Goal: Navigation & Orientation: Find specific page/section

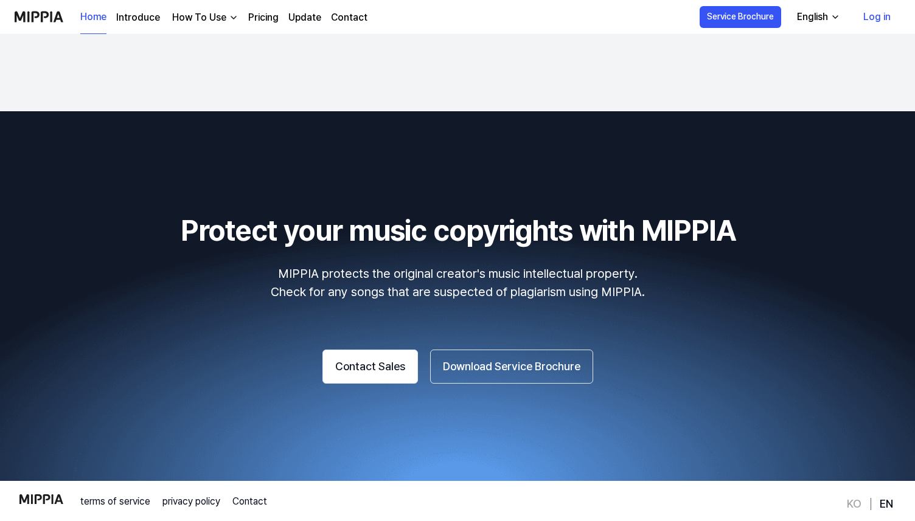
scroll to position [2028, 0]
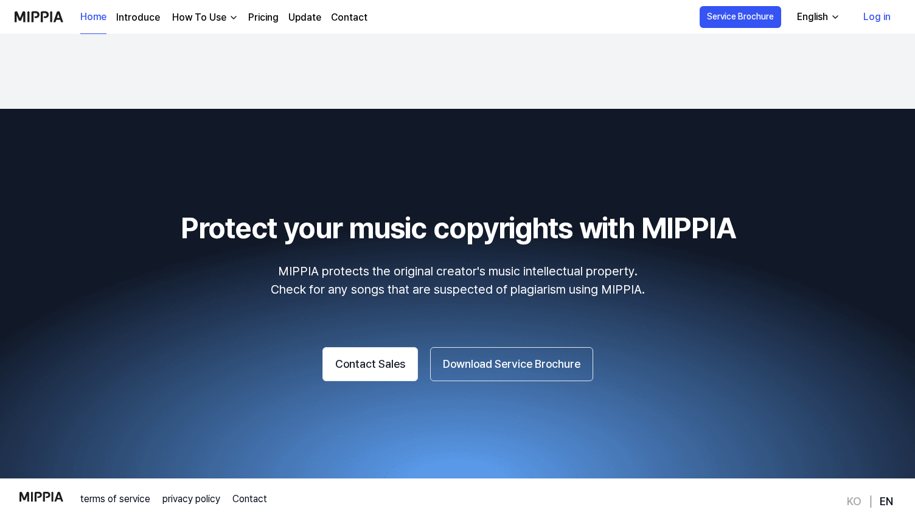
click at [259, 19] on link "Pricing" at bounding box center [263, 17] width 30 height 15
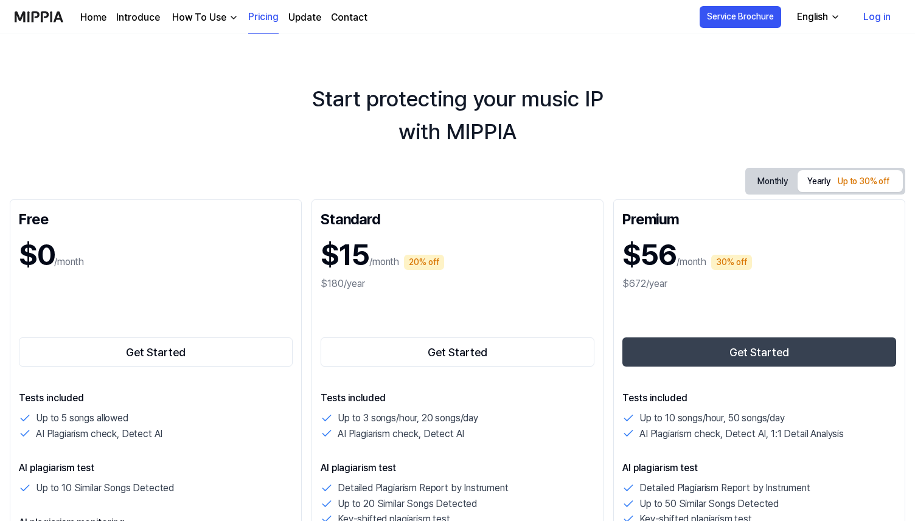
click at [207, 24] on div "Home Introduce How To Use Pricing Update Contact" at bounding box center [223, 16] width 287 height 33
click at [207, 22] on div "How To Use" at bounding box center [199, 17] width 59 height 15
click at [196, 48] on link "Plagiarism Checker" at bounding box center [202, 45] width 117 height 24
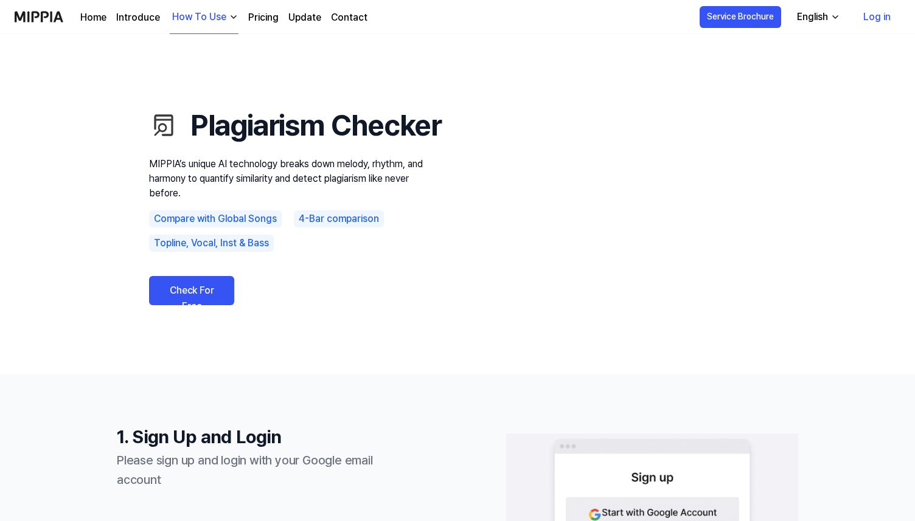
click at [872, 19] on link "Log in" at bounding box center [876, 17] width 47 height 34
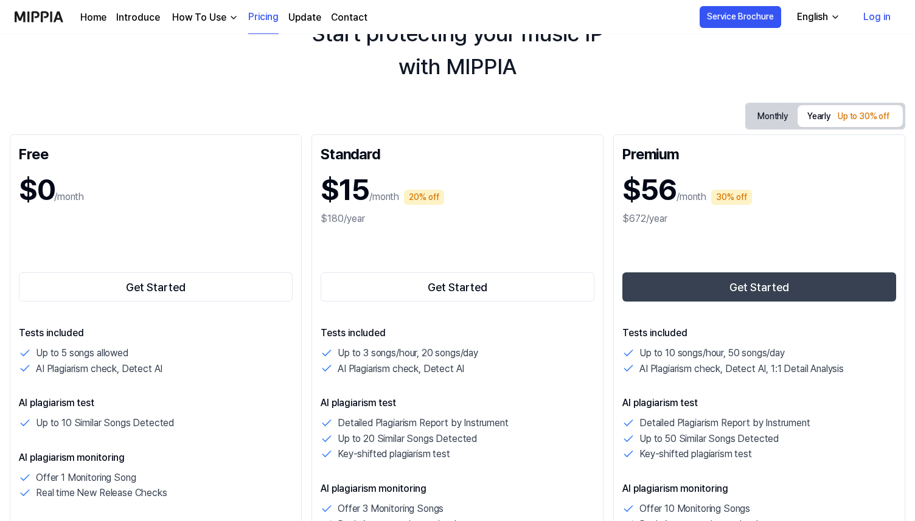
scroll to position [71, 0]
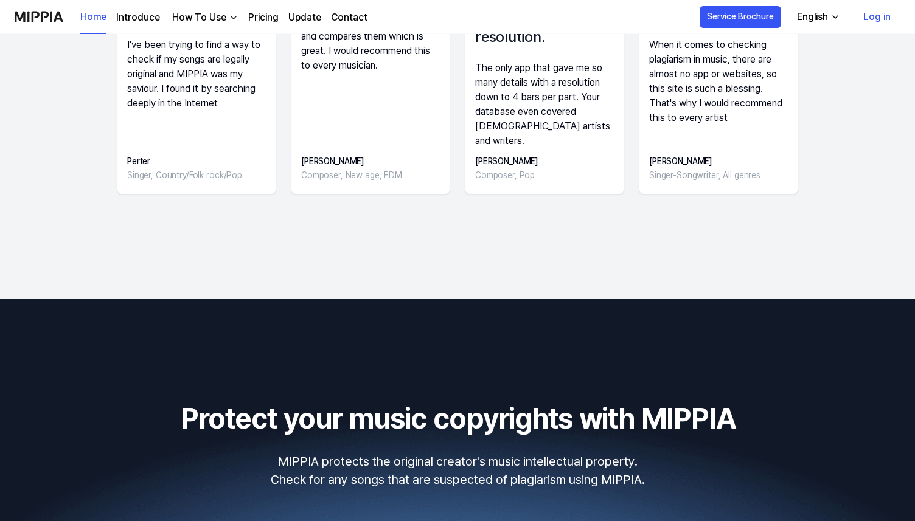
scroll to position [2015, 0]
